Goal: Transaction & Acquisition: Purchase product/service

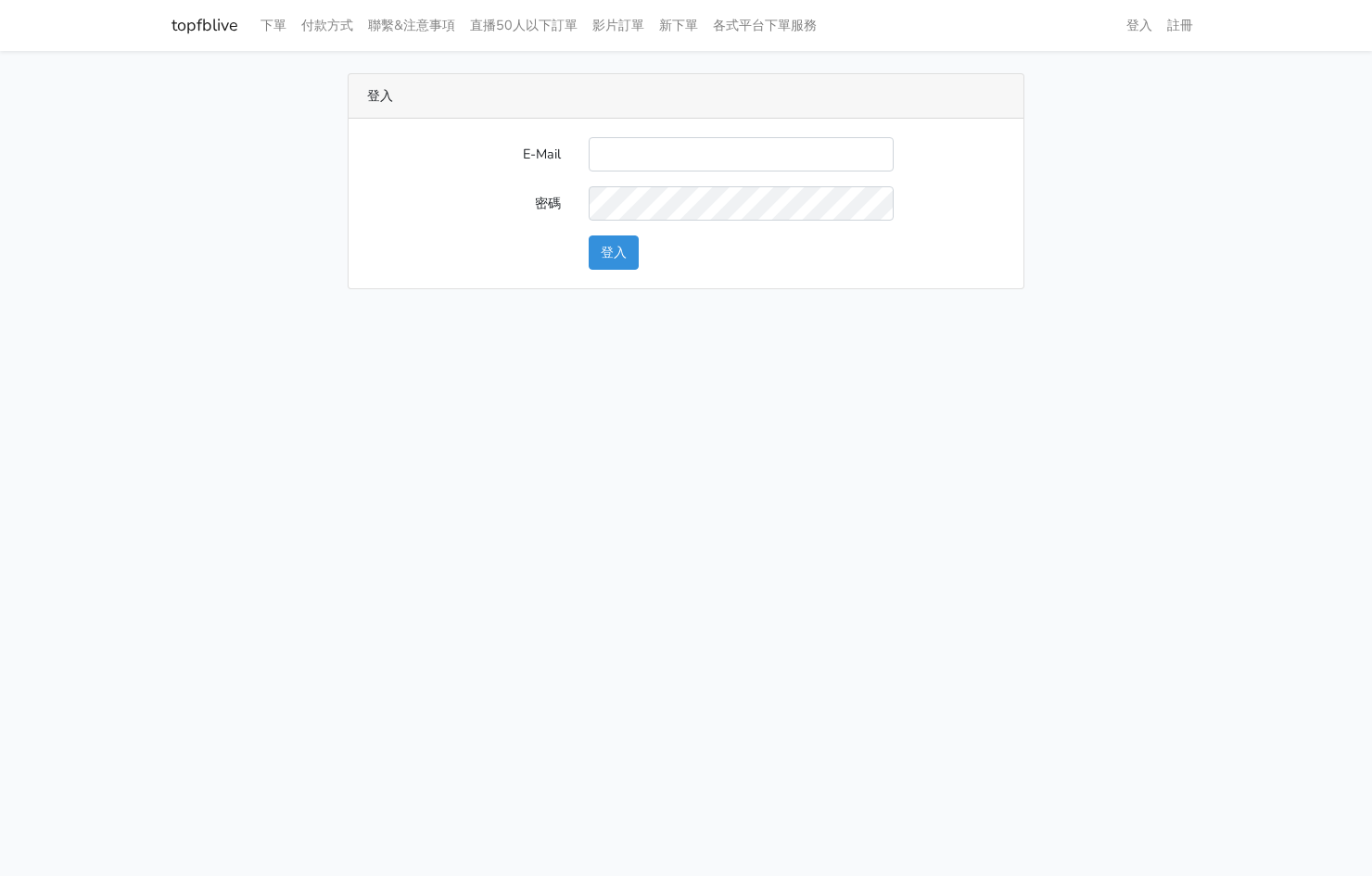
type input "[EMAIL_ADDRESS][PERSON_NAME][DOMAIN_NAME]"
click at [615, 266] on button "登入" at bounding box center [613, 252] width 50 height 34
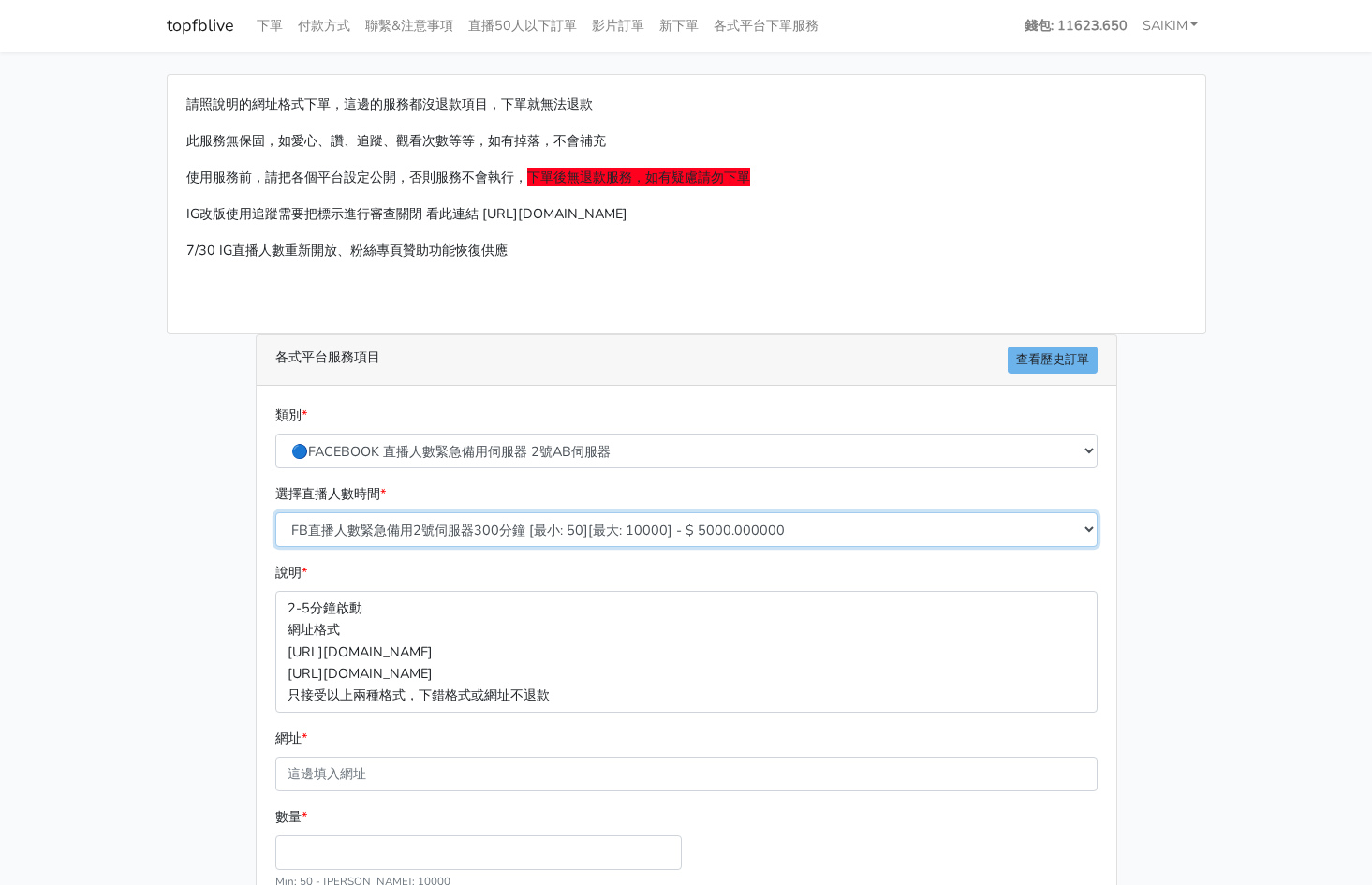
click at [576, 529] on select "FB直播人數緊急備用2號伺服器300分鐘 [最小: 50][最大: 10000] - $ 5000.000000 FB直播人數緊急備用2號伺服器60分鐘 [最…" at bounding box center [686, 530] width 823 height 34
select select "575"
click at [275, 512] on select "FB直播人數緊急備用2號伺服器300分鐘 [最小: 50][最大: 10000] - $ 5000.000000 FB直播人數緊急備用2號伺服器60分鐘 [最…" at bounding box center [686, 530] width 823 height 34
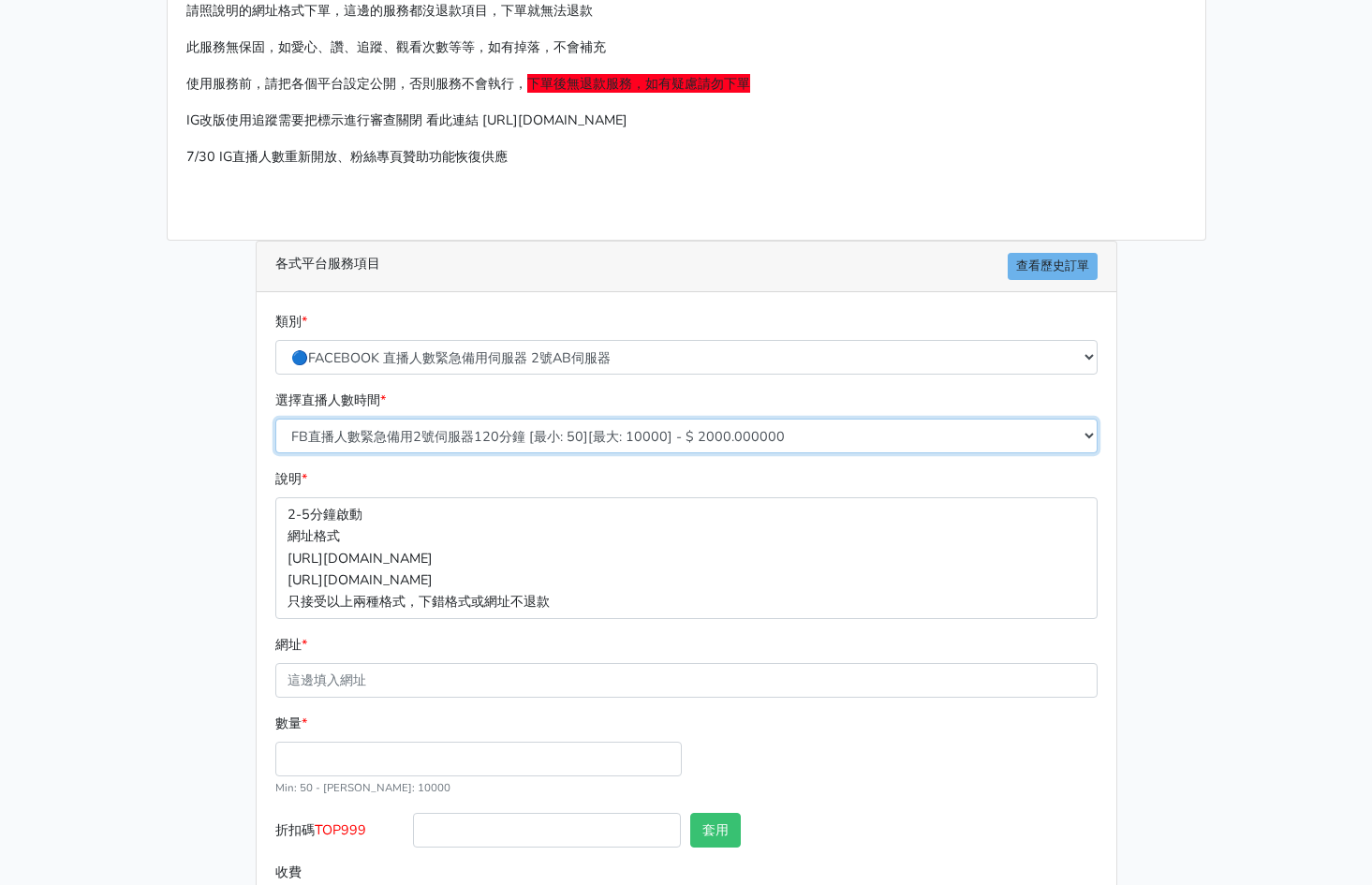
scroll to position [175, 0]
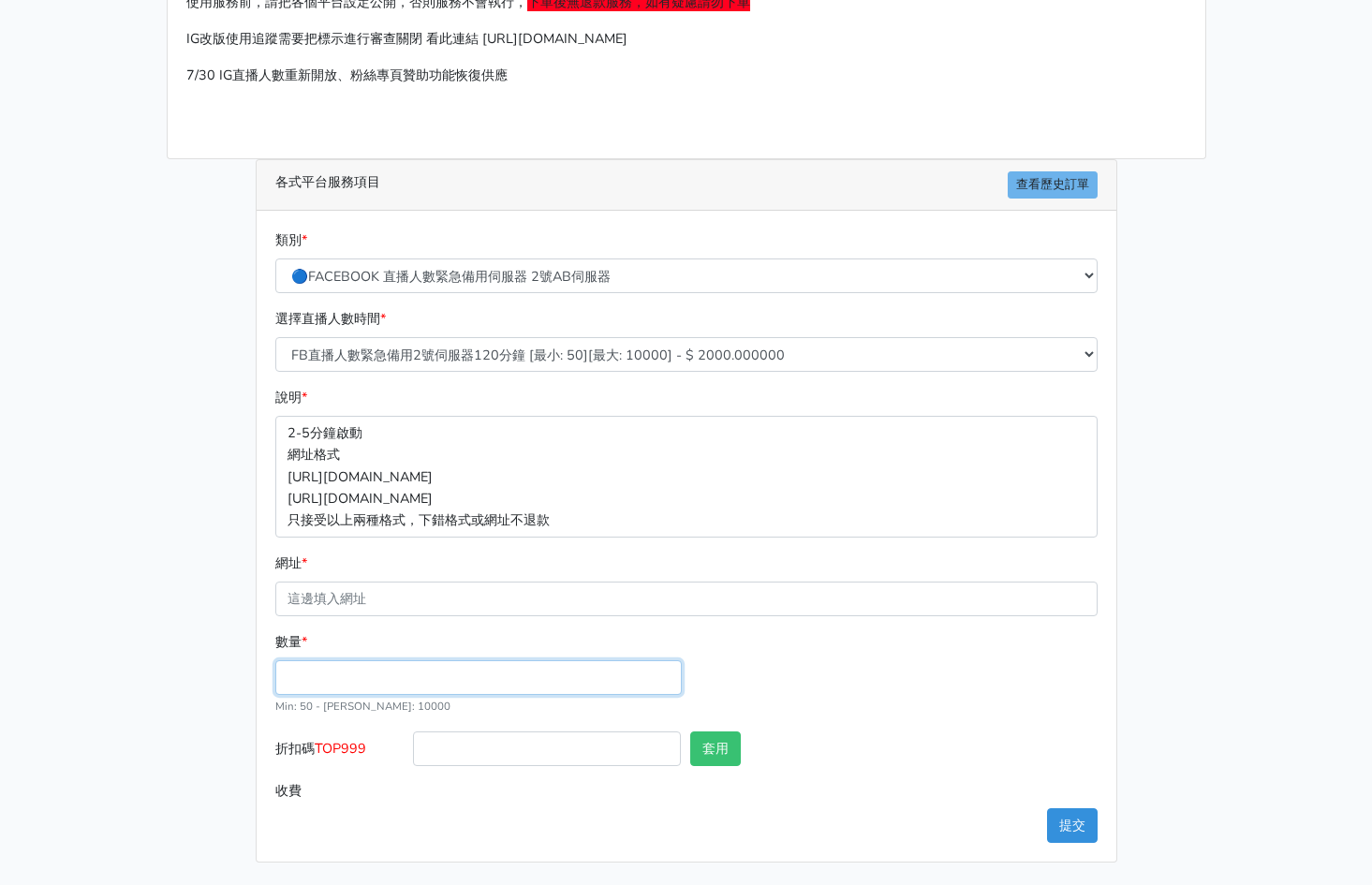
click at [366, 660] on input "數量 *" at bounding box center [478, 677] width 406 height 34
click at [361, 665] on input "300" at bounding box center [478, 677] width 406 height 34
click at [361, 668] on input "300" at bounding box center [478, 677] width 406 height 34
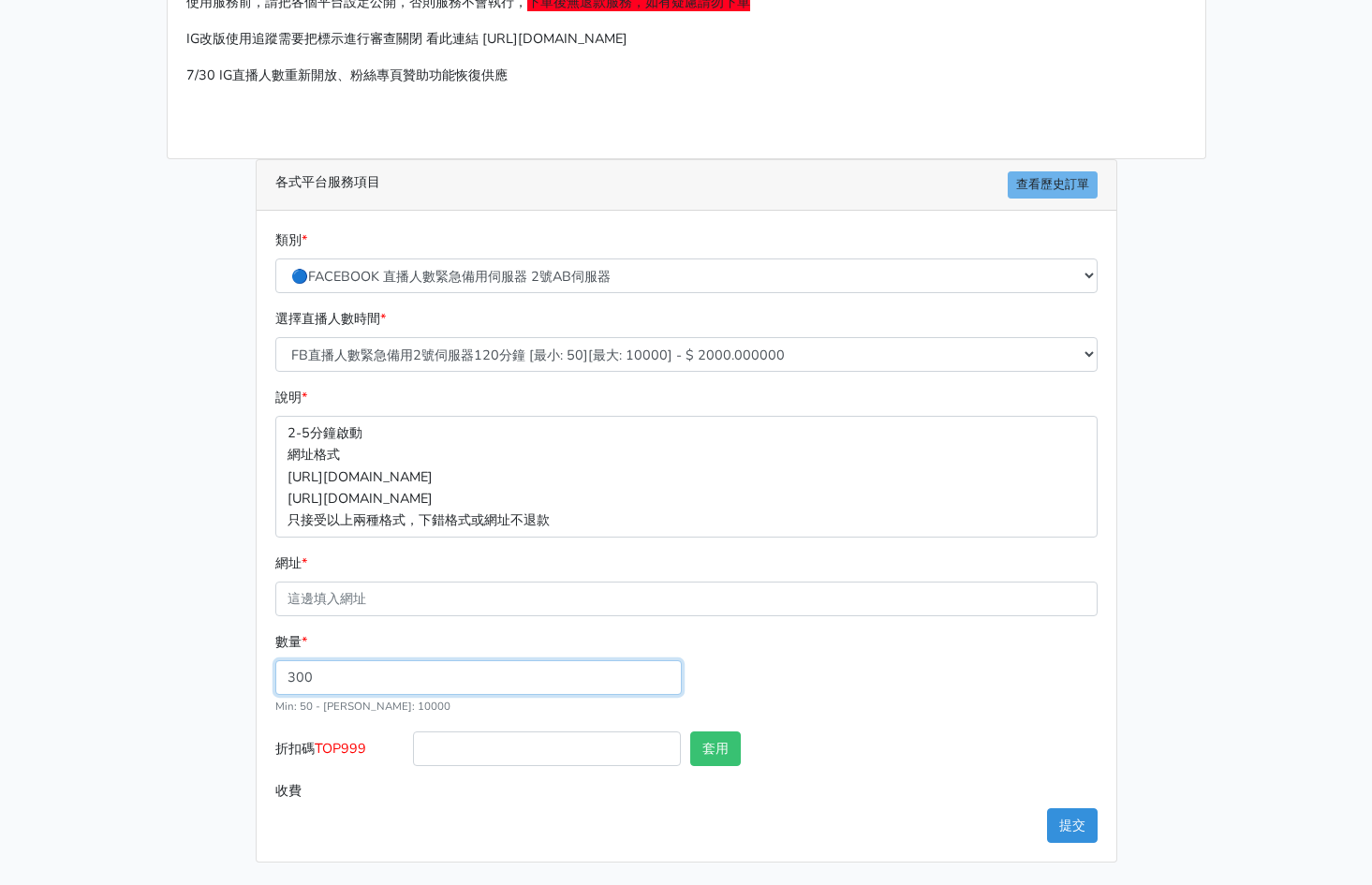
click at [361, 668] on input "300" at bounding box center [478, 677] width 406 height 34
type input "300"
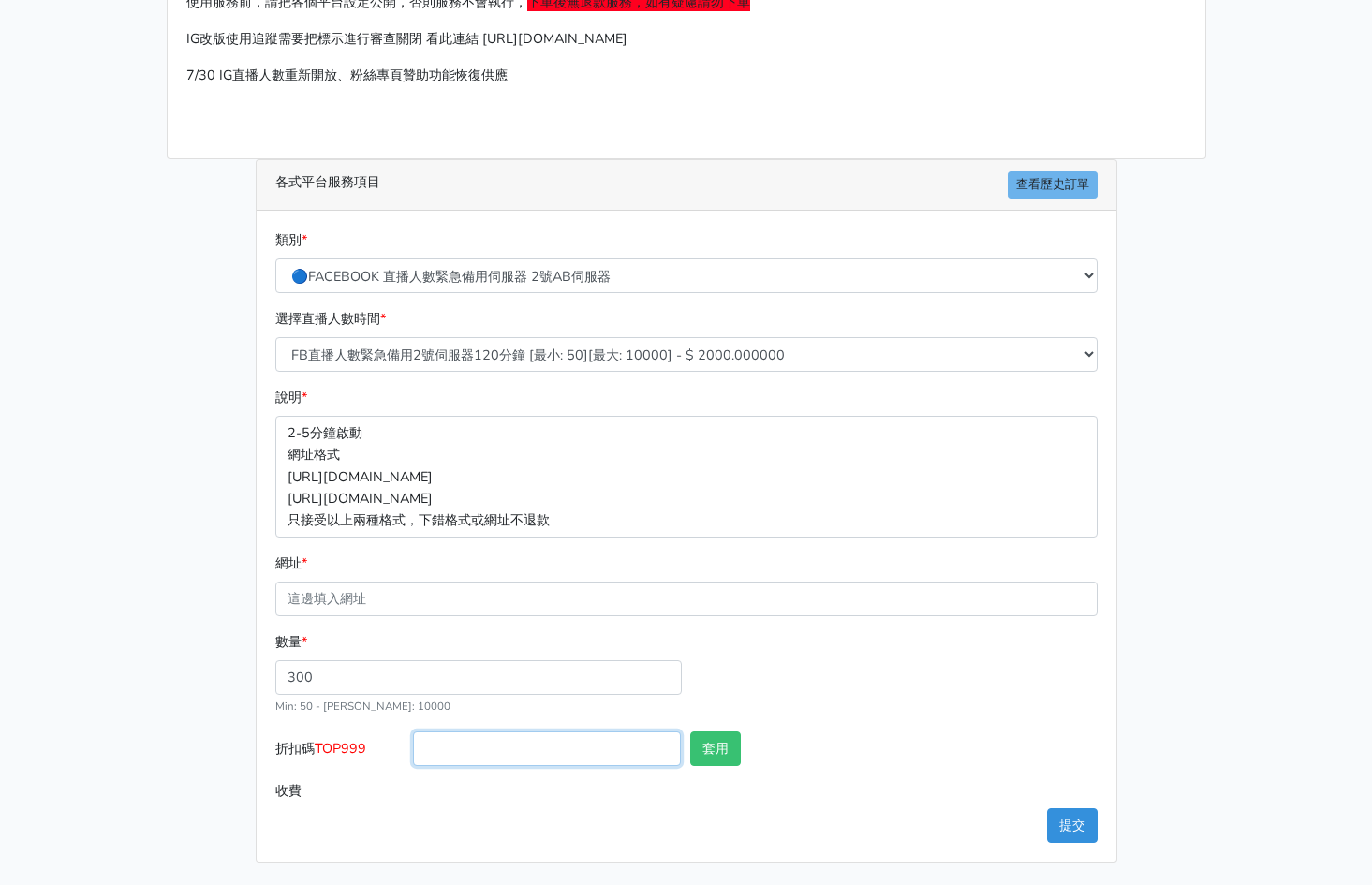
type input "600.000"
click at [496, 764] on input "折扣碼 TOP999" at bounding box center [547, 749] width 268 height 34
click at [358, 752] on span "TOP999" at bounding box center [341, 748] width 52 height 19
click at [413, 752] on input "折扣碼 TOP999" at bounding box center [547, 749] width 268 height 34
click at [358, 752] on span "TOP999" at bounding box center [341, 748] width 52 height 19
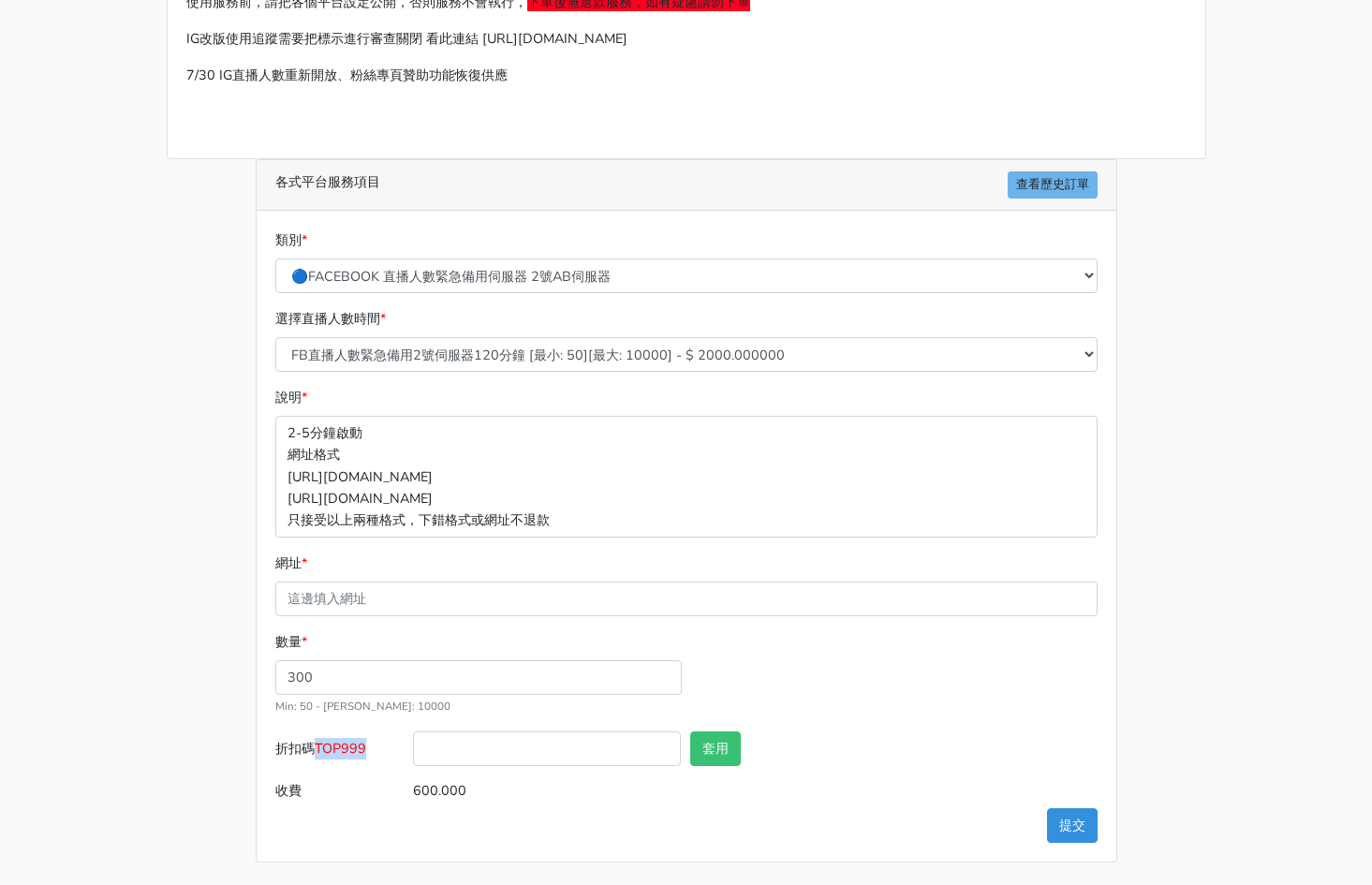
click at [413, 752] on input "折扣碼 TOP999" at bounding box center [547, 749] width 268 height 34
copy span "TOP999"
click at [440, 764] on input "折扣碼 TOP999" at bounding box center [547, 749] width 268 height 34
paste input "TOP999"
type input "TOP456"
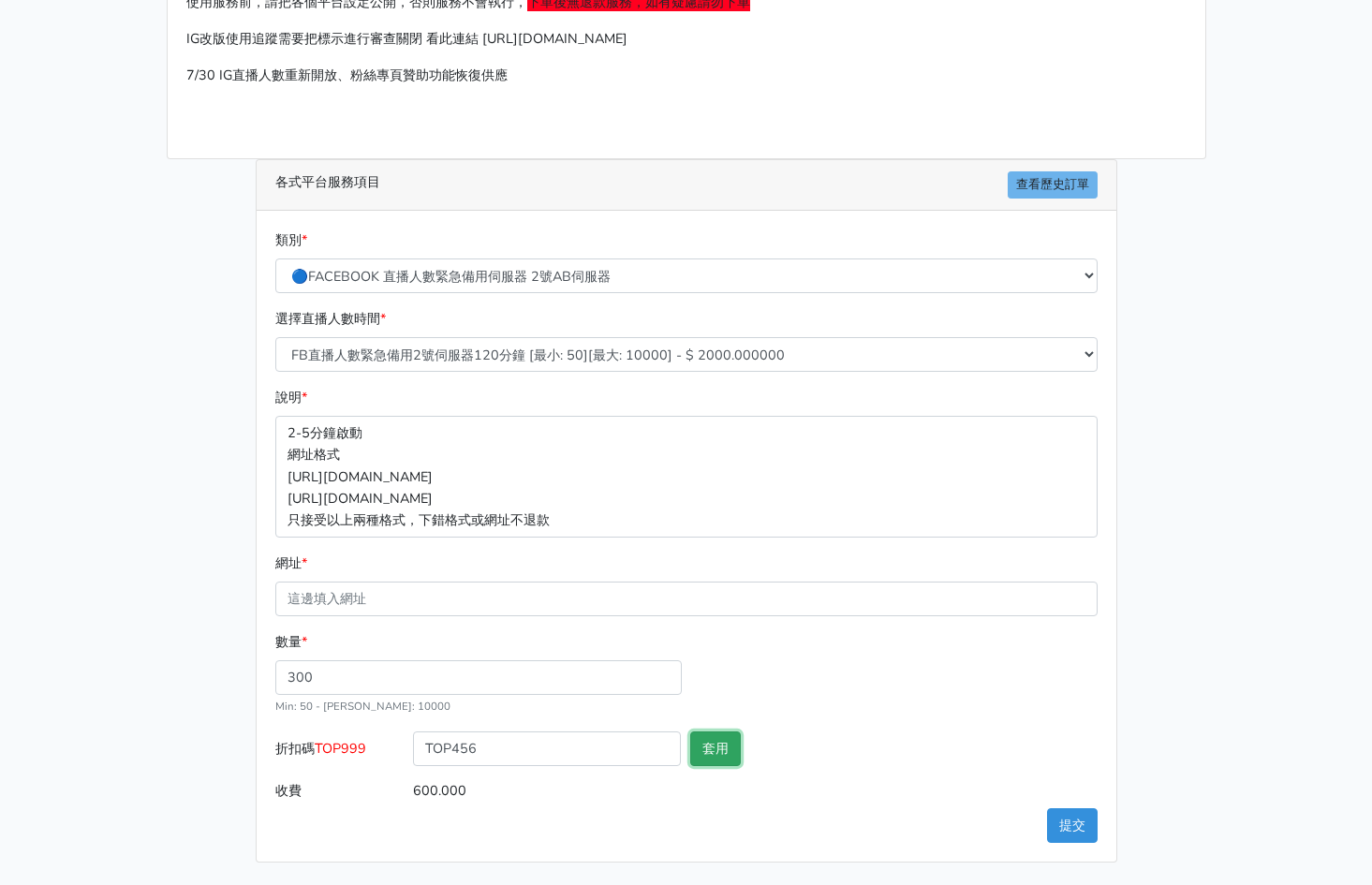
click at [709, 762] on button "套用" at bounding box center [716, 749] width 51 height 34
type input "套用成功"
type input "576.000"
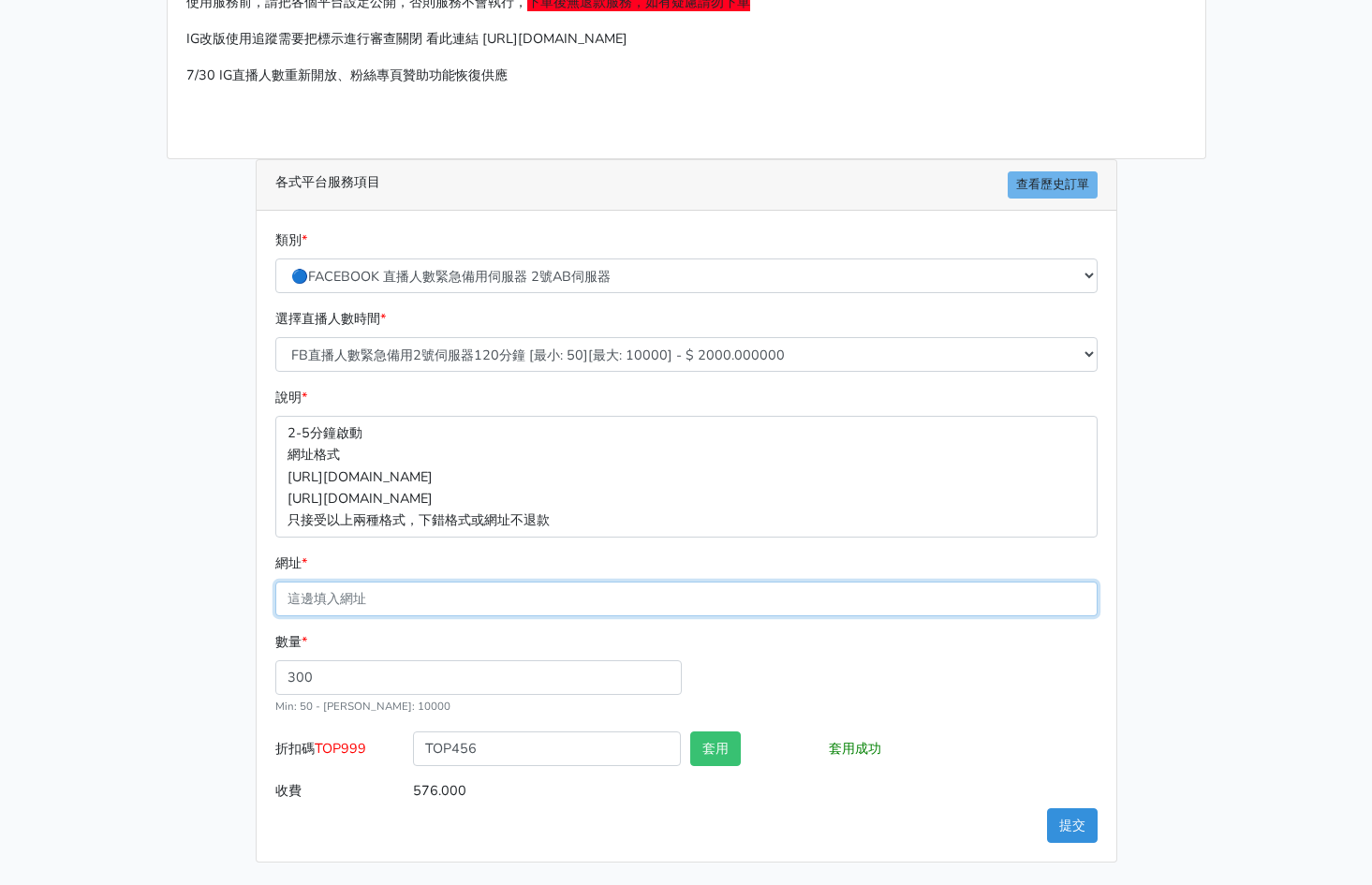
click at [479, 611] on input "網址 *" at bounding box center [686, 599] width 823 height 34
paste input "https://www.facebook.com/100064724107632/videos/1949059595636031"
type input "https://www.facebook.com/100064724107632/videos/1949059595636031"
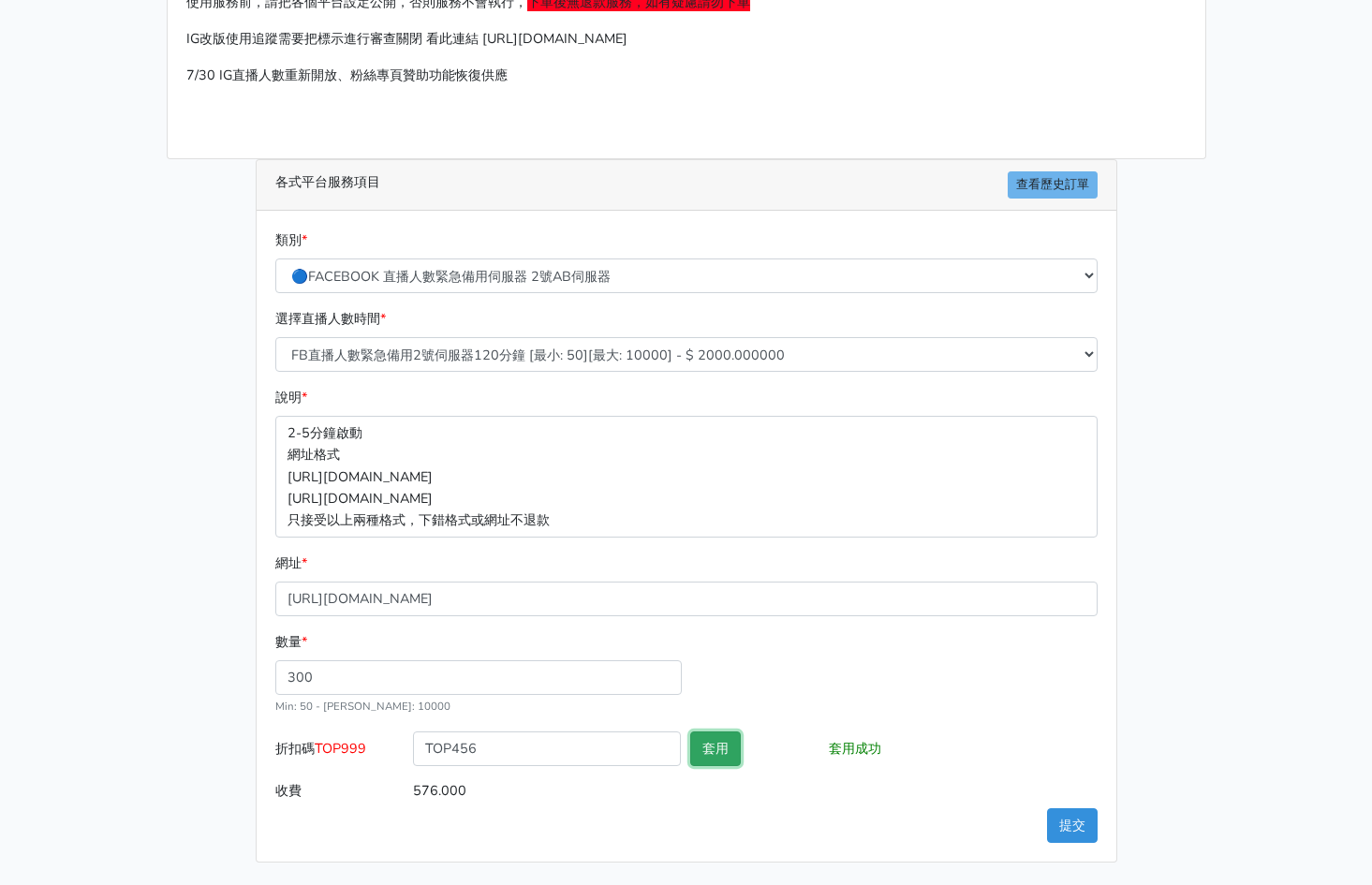
click at [732, 749] on button "套用" at bounding box center [716, 749] width 51 height 34
click at [1069, 823] on button "提交" at bounding box center [1072, 826] width 51 height 34
